Goal: Task Accomplishment & Management: Manage account settings

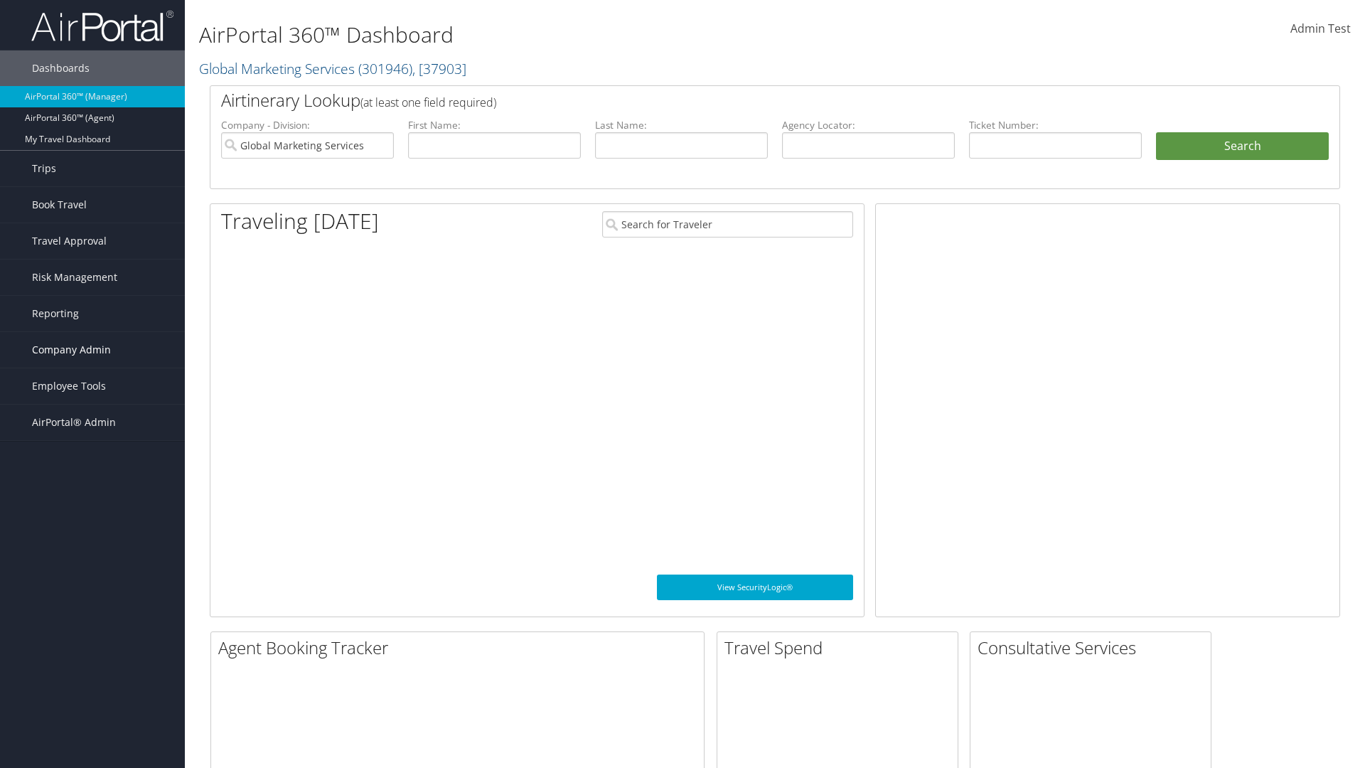
click at [92, 350] on span "Company Admin" at bounding box center [71, 350] width 79 height 36
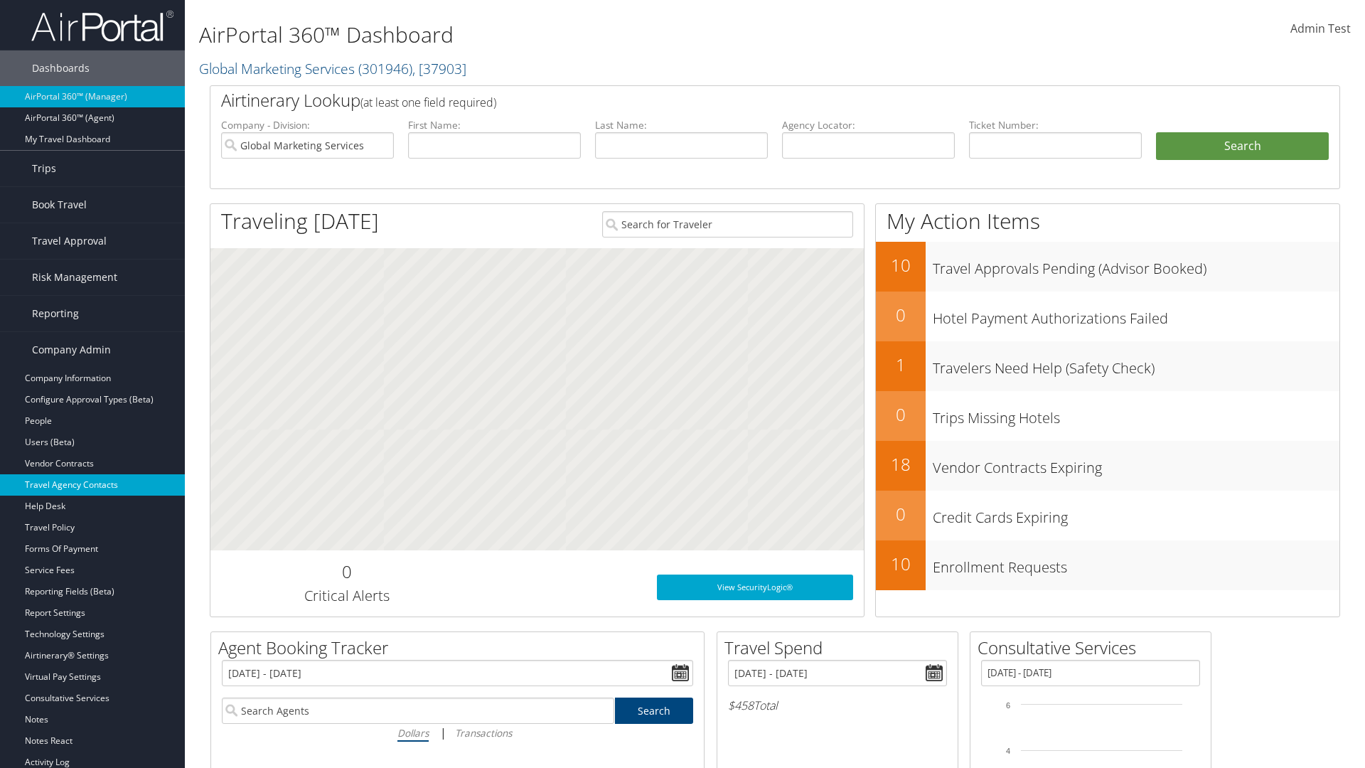
click at [92, 485] on link "Travel Agency Contacts" at bounding box center [92, 484] width 185 height 21
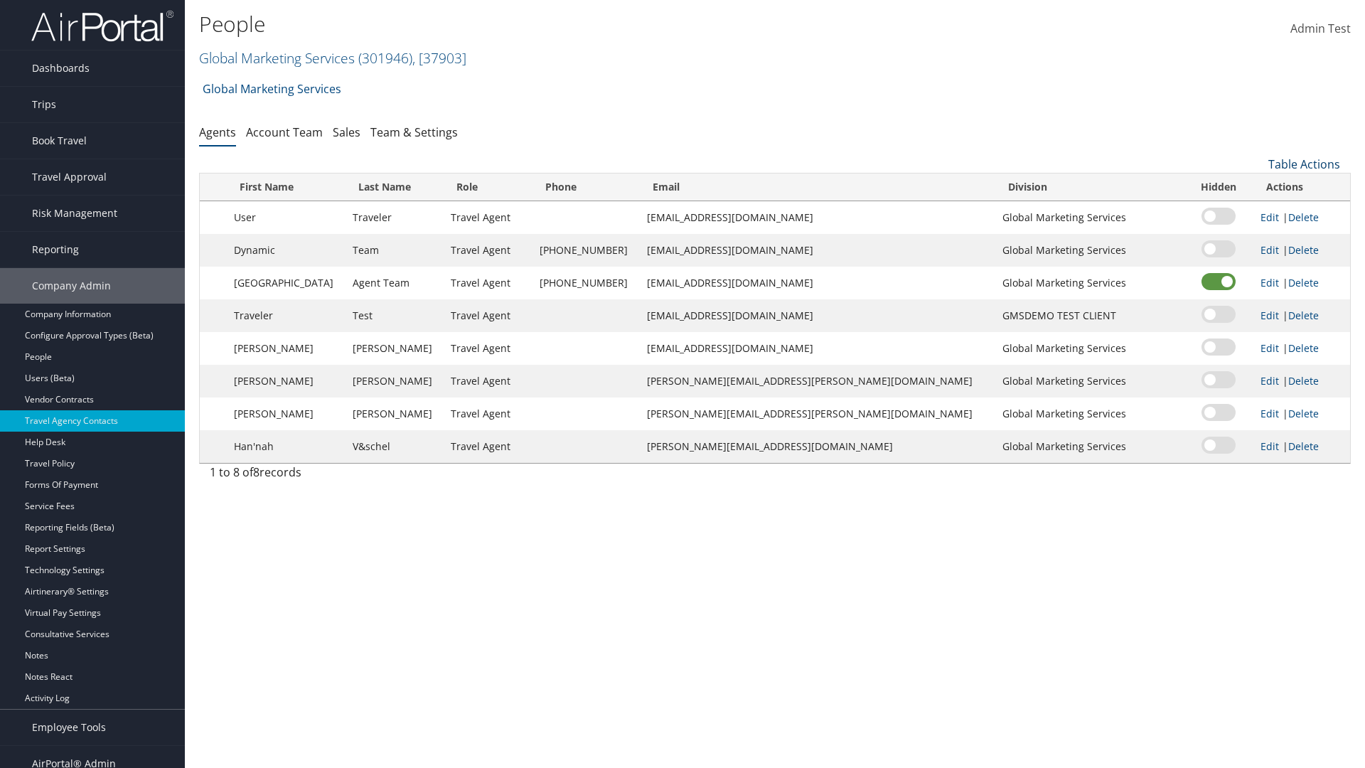
click at [1304, 164] on link "Table Actions" at bounding box center [1305, 164] width 72 height 16
click at [1257, 210] on link "Add New Contact" at bounding box center [1256, 210] width 187 height 24
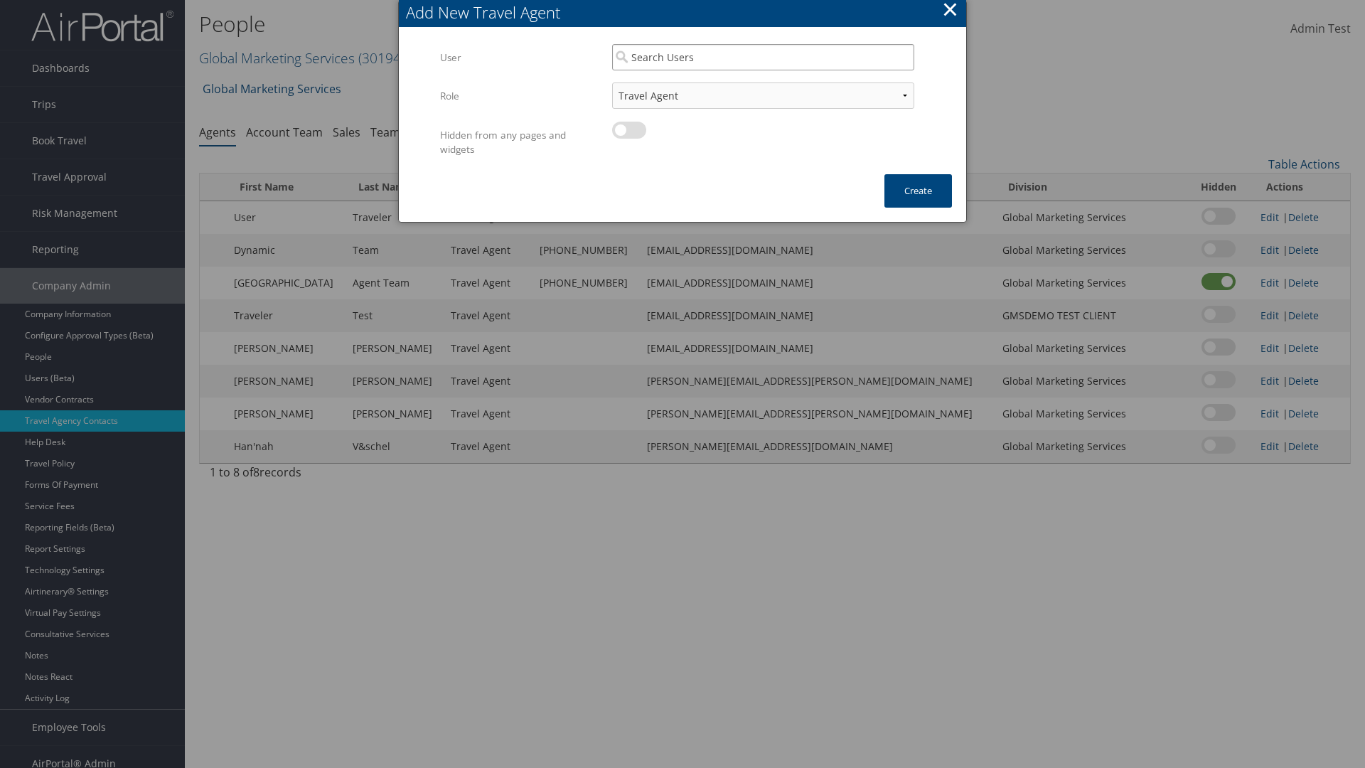
click at [763, 57] on input "search" at bounding box center [763, 57] width 302 height 26
click at [763, 91] on div "User" at bounding box center [763, 98] width 297 height 14
type input "Admin Test"
click at [918, 191] on button "Create" at bounding box center [919, 190] width 68 height 33
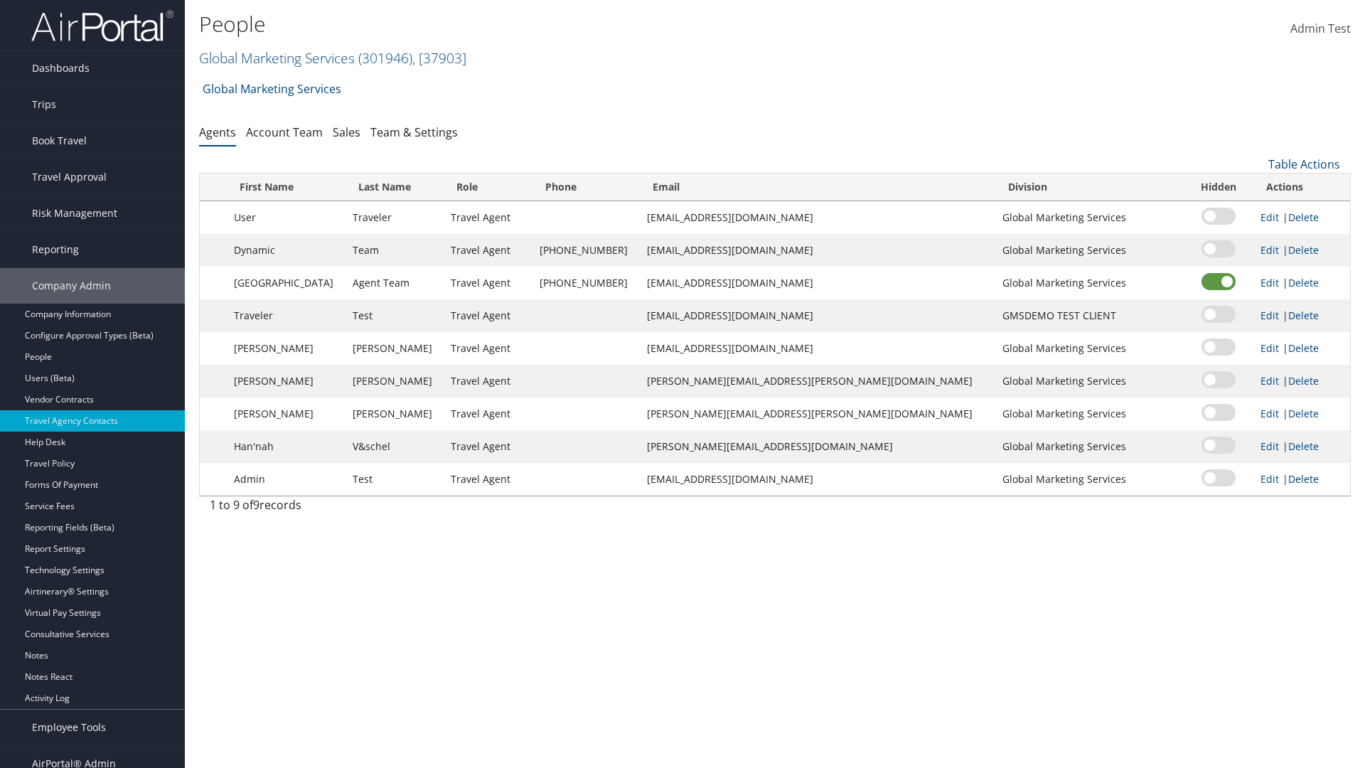
click at [1289, 479] on link "Delete" at bounding box center [1304, 479] width 31 height 14
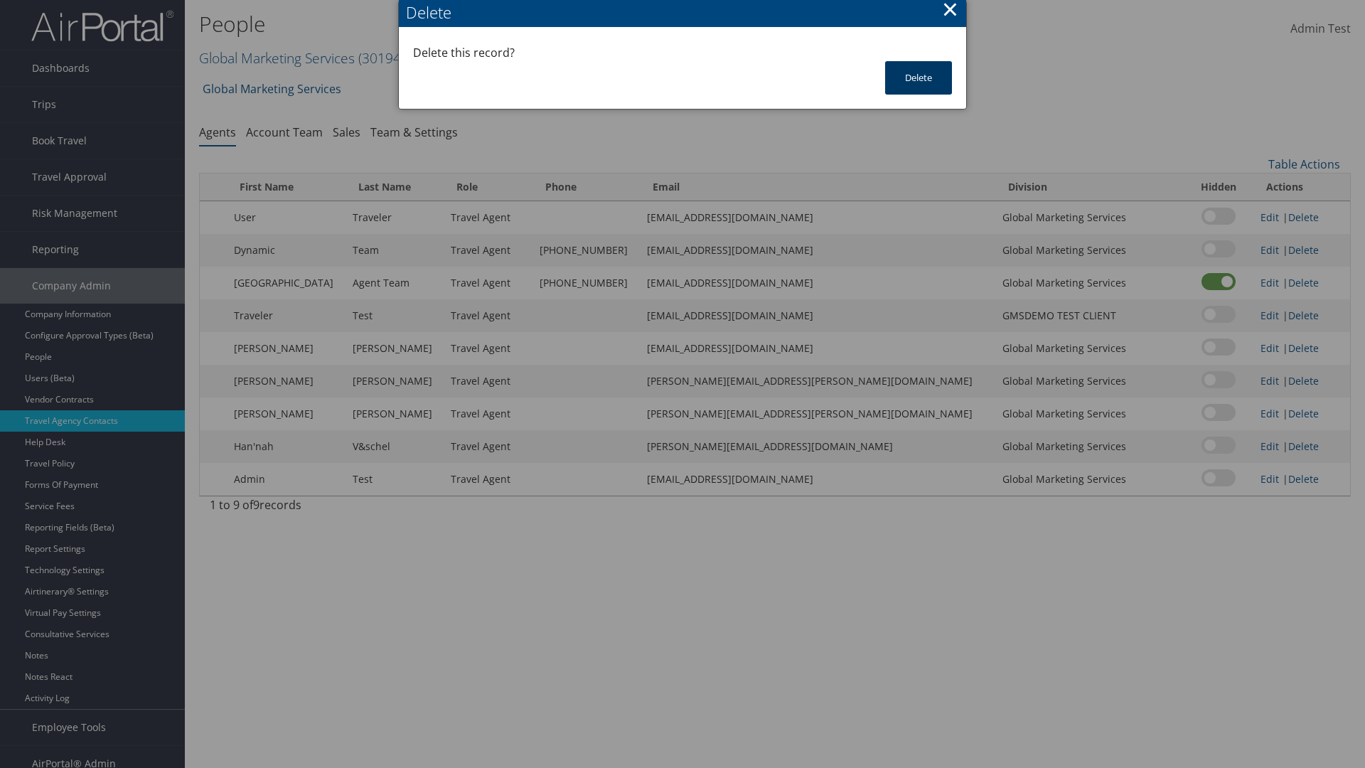
click at [919, 78] on button "Delete" at bounding box center [918, 77] width 67 height 33
